Goal: Navigation & Orientation: Find specific page/section

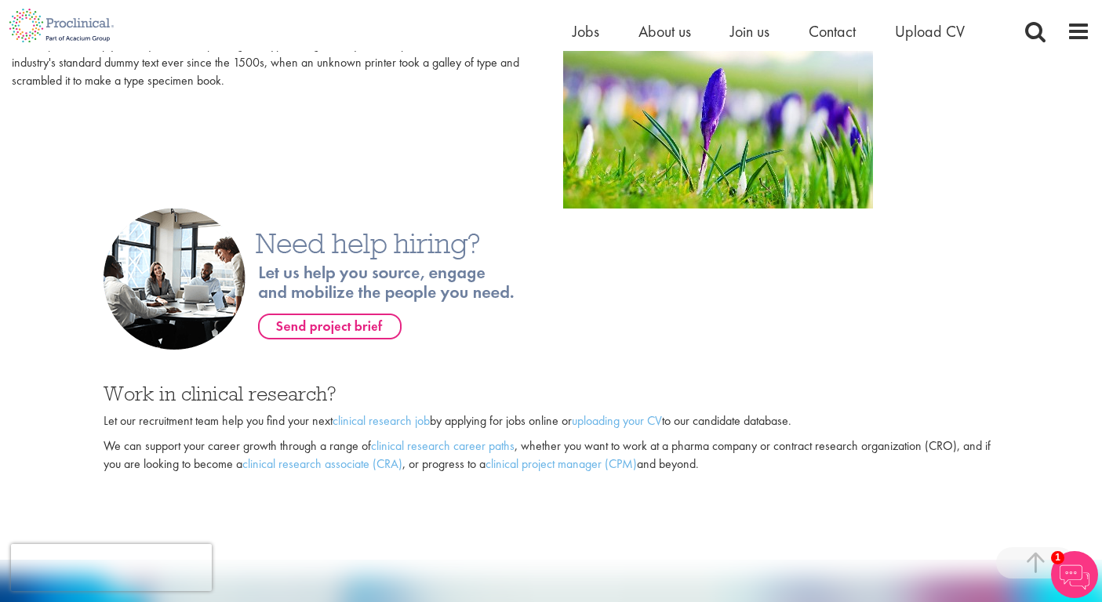
scroll to position [671, 0]
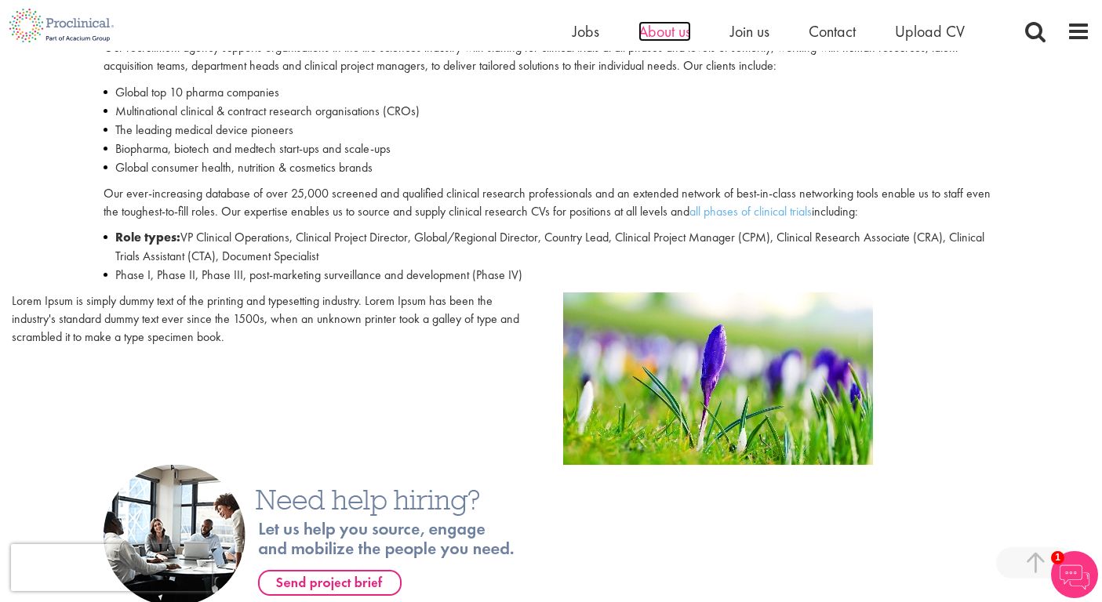
click at [662, 35] on span "About us" at bounding box center [665, 31] width 53 height 20
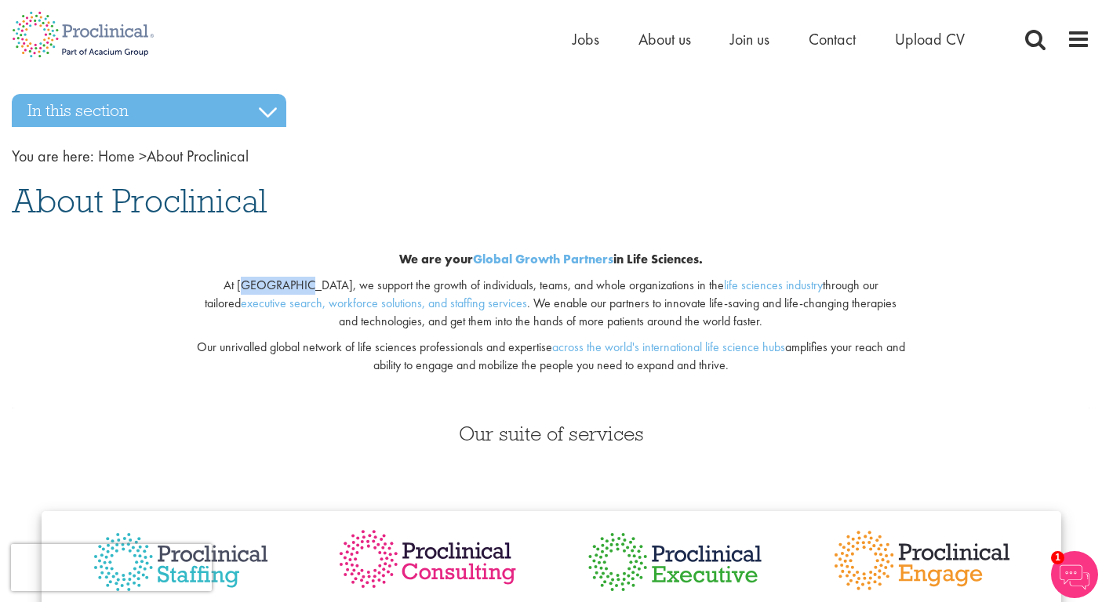
drag, startPoint x: 226, startPoint y: 284, endPoint x: 272, endPoint y: 282, distance: 46.3
click at [272, 282] on p "At Proclinical, we support the growth of individuals, teams, and whole organiza…" at bounding box center [551, 304] width 712 height 54
drag, startPoint x: 273, startPoint y: 283, endPoint x: 222, endPoint y: 283, distance: 51.0
click at [222, 283] on p "At Proclinical, we support the growth of individuals, teams, and whole organiza…" at bounding box center [551, 304] width 712 height 54
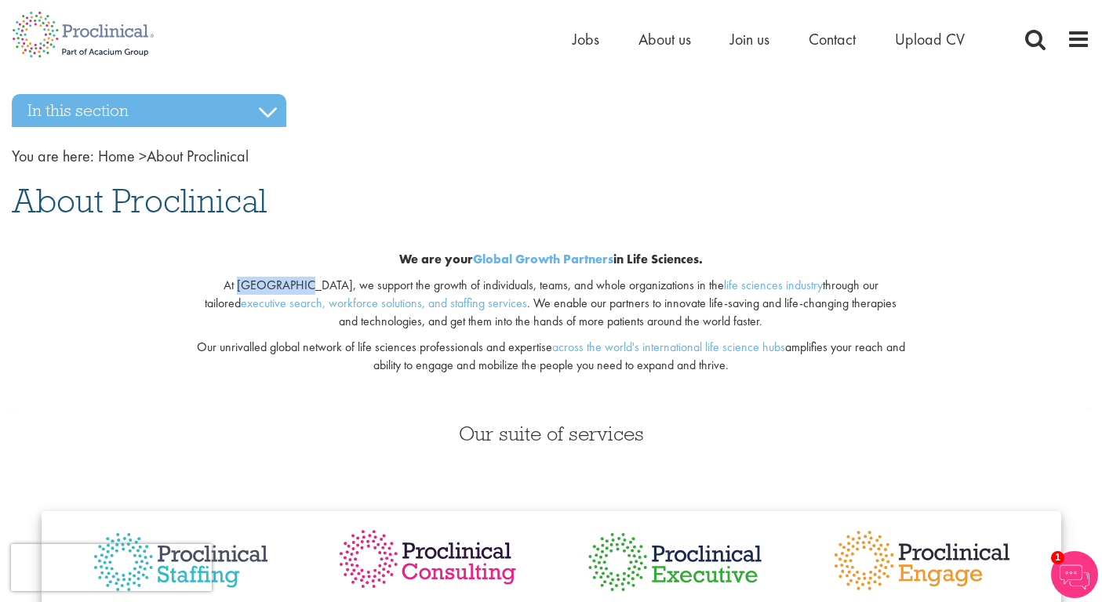
copy p "Proclinical"
click at [584, 40] on span "Jobs" at bounding box center [586, 39] width 27 height 20
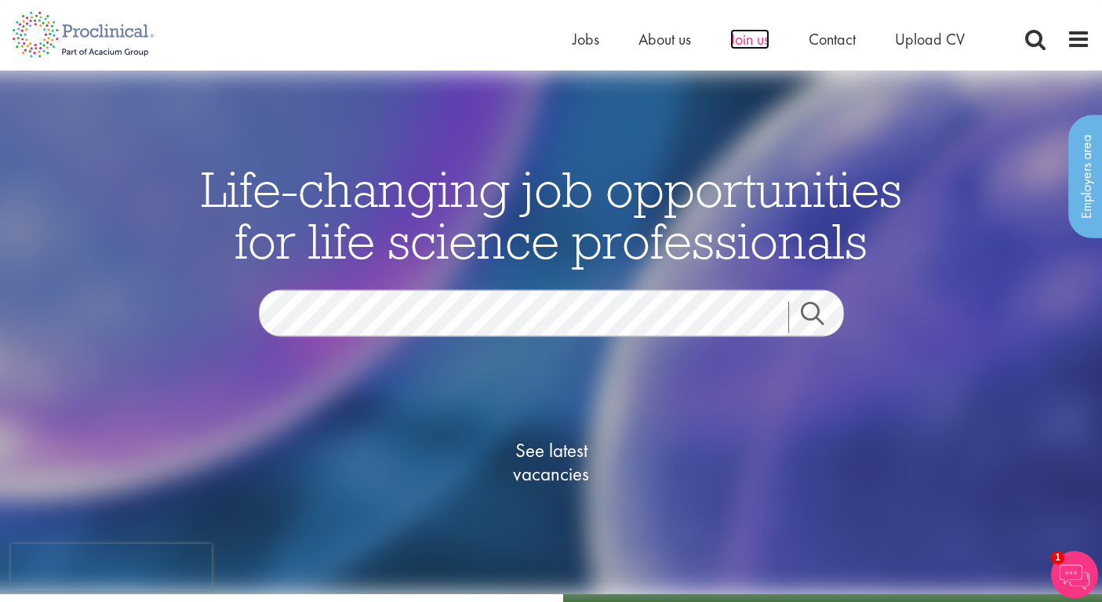
click at [748, 44] on span "Join us" at bounding box center [749, 39] width 39 height 20
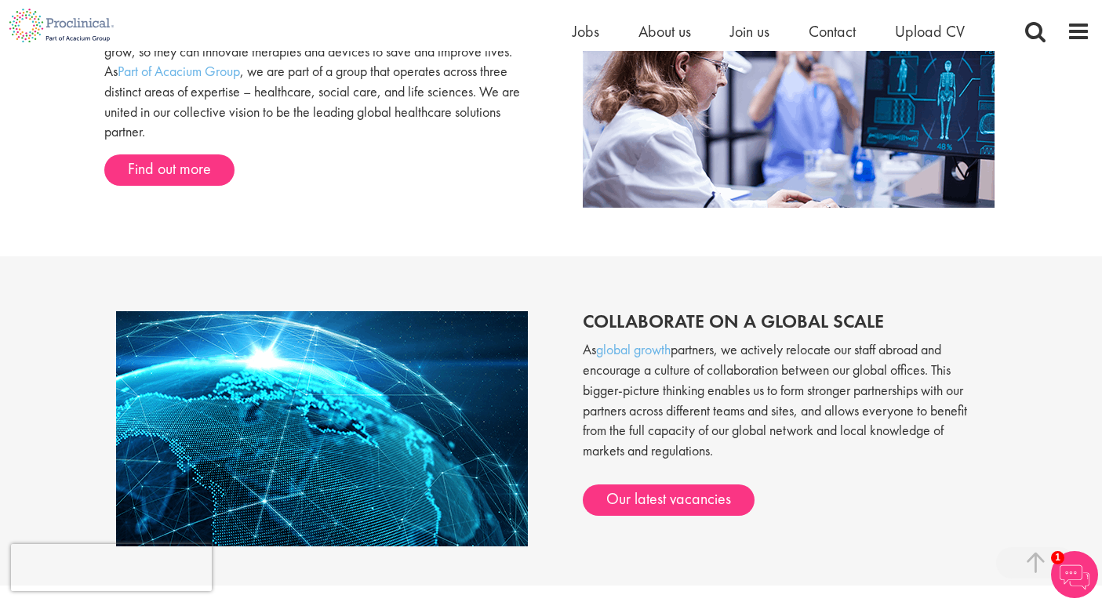
scroll to position [877, 0]
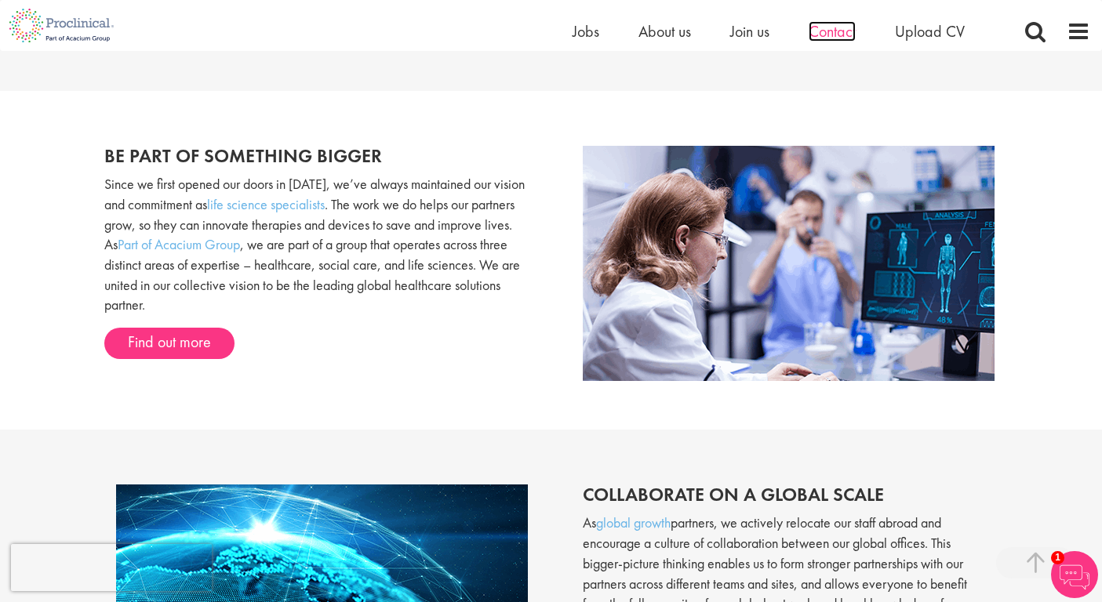
click at [835, 32] on span "Contact" at bounding box center [832, 31] width 47 height 20
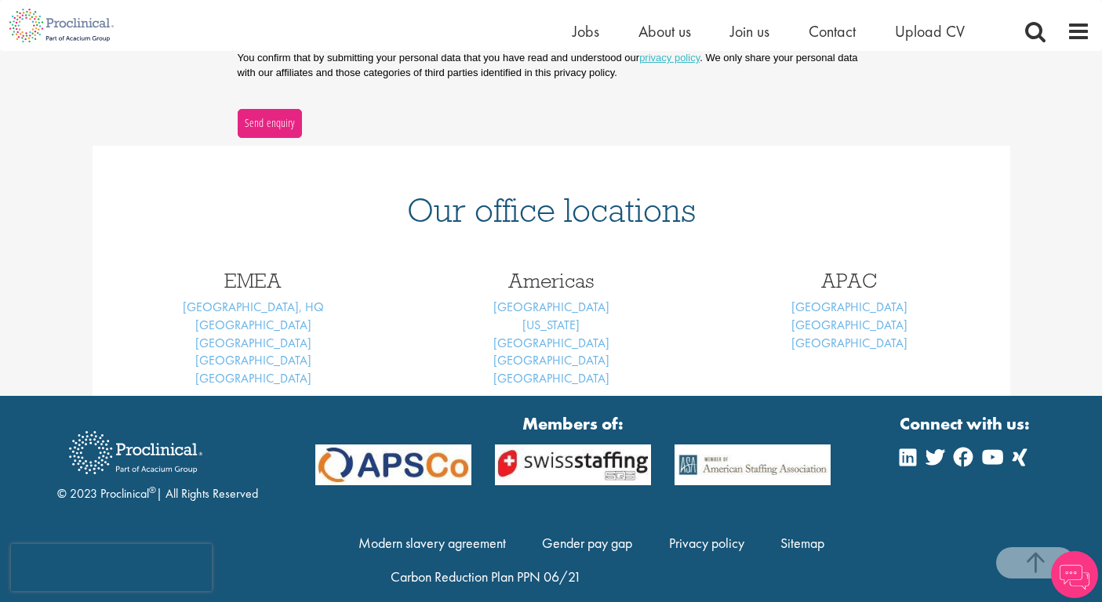
scroll to position [577, 0]
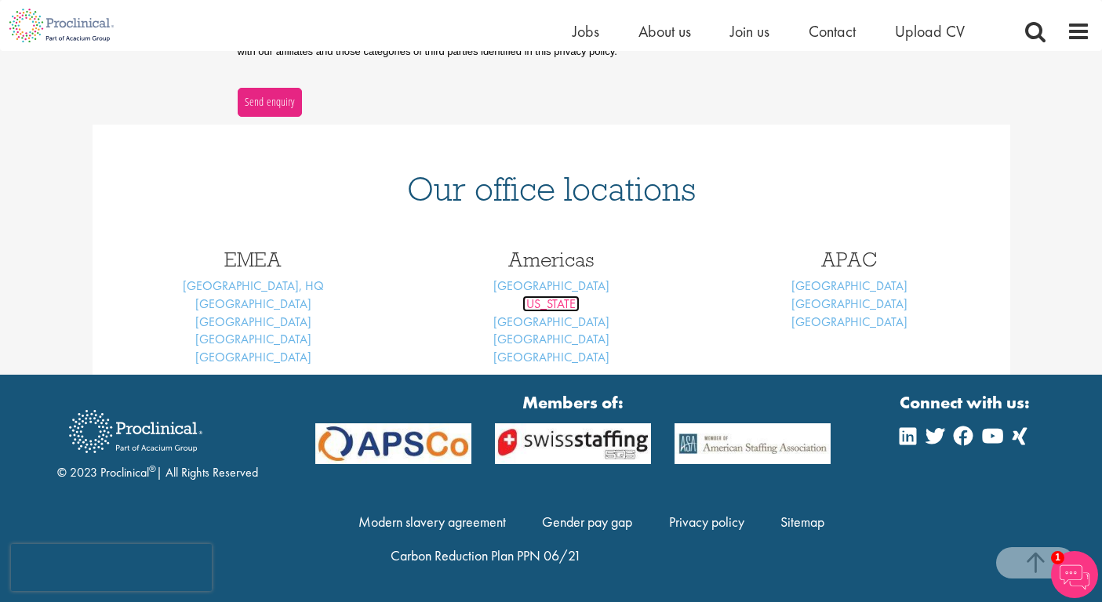
click at [570, 309] on link "[US_STATE]" at bounding box center [550, 304] width 57 height 16
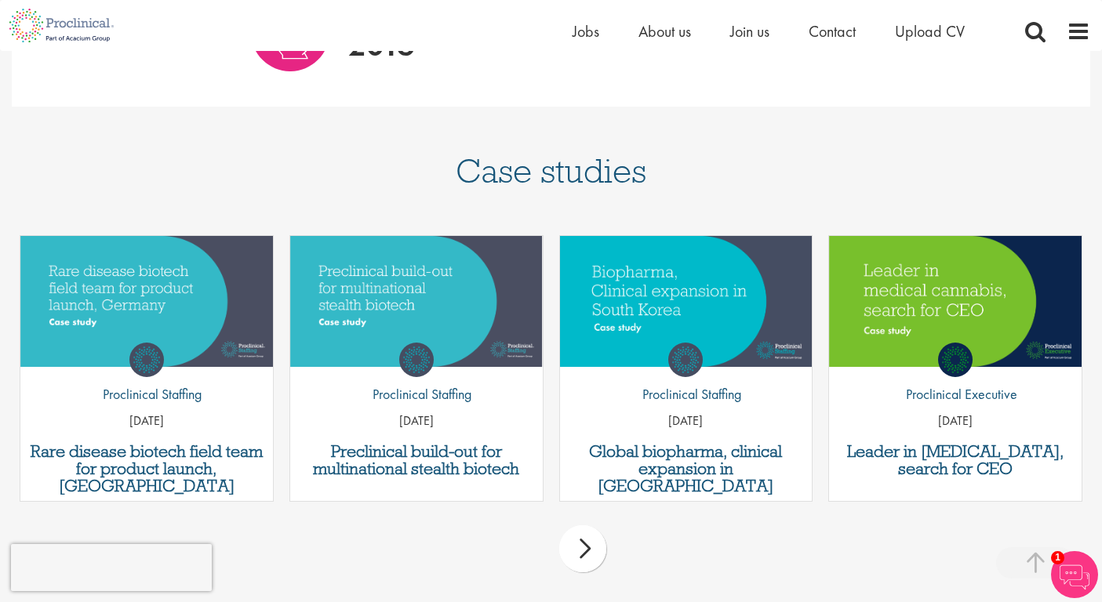
scroll to position [1251, 0]
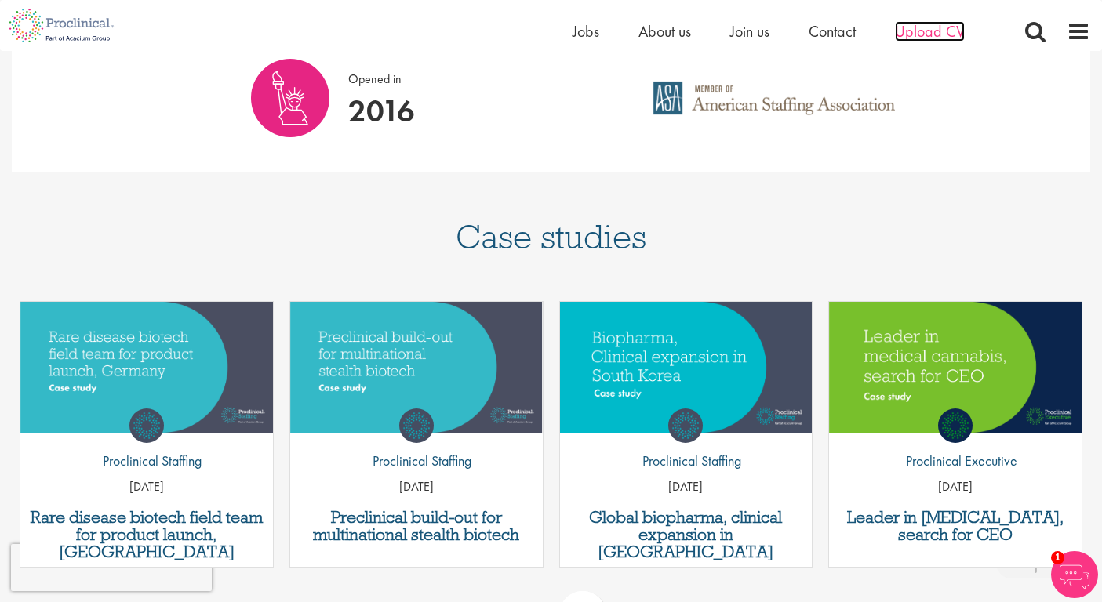
click at [925, 30] on span "Upload CV" at bounding box center [930, 31] width 70 height 20
